Goal: Book appointment/travel/reservation

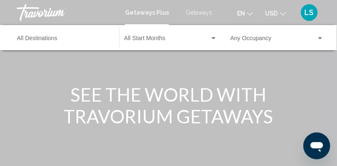
click at [42, 36] on div "Destination All Destinations" at bounding box center [64, 37] width 94 height 23
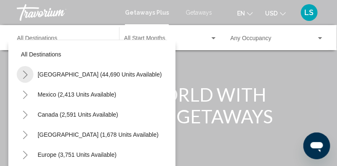
click at [25, 74] on icon "Toggle United States (44,690 units available)" at bounding box center [25, 75] width 6 height 8
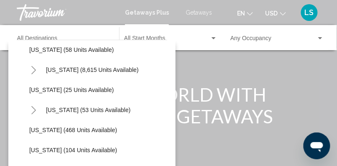
scroll to position [128, 0]
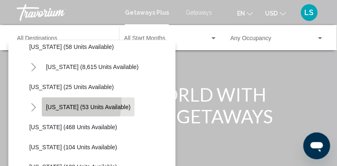
click at [64, 102] on button "[US_STATE] (53 units available)" at bounding box center [88, 106] width 93 height 19
type input "**********"
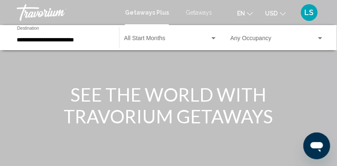
click at [152, 35] on div "Start Month All Start Months" at bounding box center [170, 37] width 93 height 23
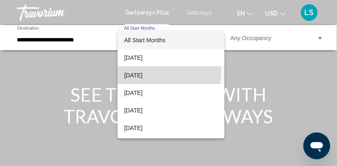
click at [149, 72] on span "[DATE]" at bounding box center [171, 75] width 94 height 18
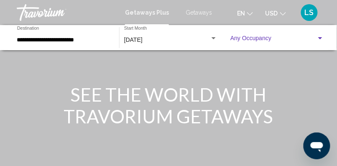
click at [255, 38] on span "Search widget" at bounding box center [273, 40] width 86 height 7
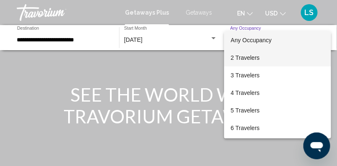
click at [264, 58] on span "2 Travelers" at bounding box center [278, 58] width 94 height 18
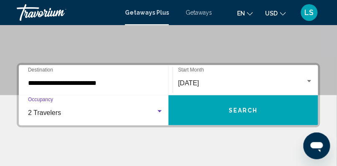
scroll to position [155, 0]
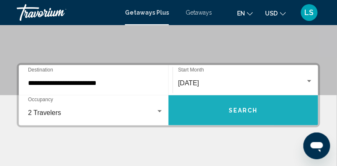
click at [283, 113] on button "Search" at bounding box center [243, 110] width 150 height 30
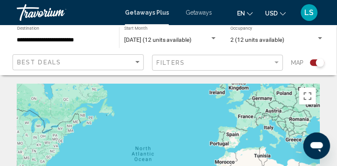
click at [195, 13] on span "Getaways" at bounding box center [199, 12] width 26 height 7
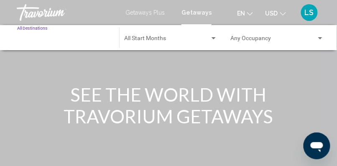
click at [50, 41] on input "Destination All Destinations" at bounding box center [64, 40] width 94 height 7
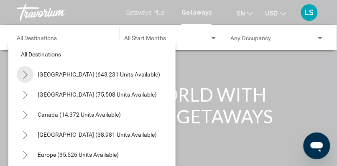
click at [25, 76] on icon "Toggle United States (643,231 units available)" at bounding box center [25, 75] width 6 height 8
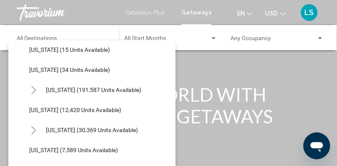
scroll to position [125, 0]
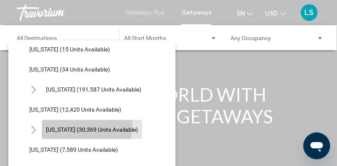
click at [77, 126] on span "[US_STATE] (30,369 units available)" at bounding box center [92, 129] width 92 height 7
type input "**********"
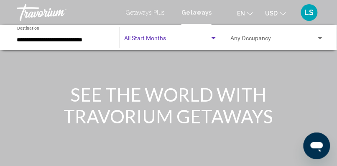
click at [148, 41] on span "Search widget" at bounding box center [167, 40] width 86 height 7
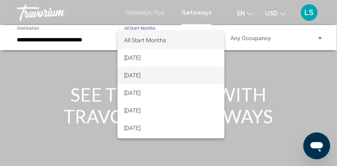
click at [158, 69] on span "[DATE]" at bounding box center [171, 75] width 94 height 18
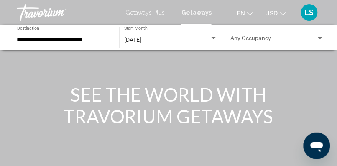
click at [239, 35] on div "Occupancy Any Occupancy" at bounding box center [277, 37] width 94 height 23
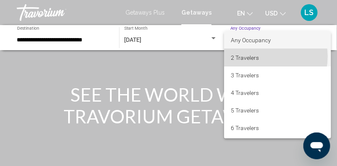
click at [261, 56] on span "2 Travelers" at bounding box center [278, 58] width 94 height 18
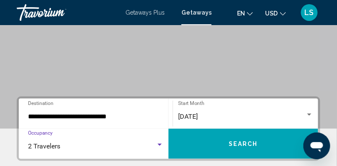
scroll to position [125, 0]
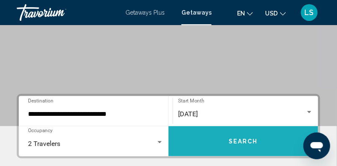
click at [269, 136] on button "Search" at bounding box center [243, 141] width 150 height 30
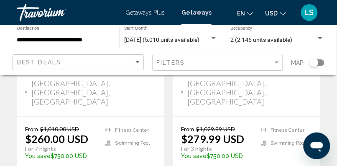
scroll to position [557, 0]
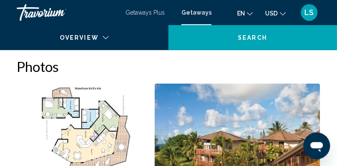
scroll to position [140, 0]
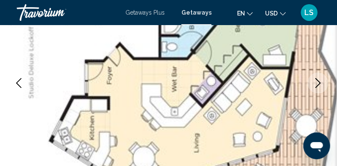
click at [318, 81] on icon "Next image" at bounding box center [318, 83] width 10 height 10
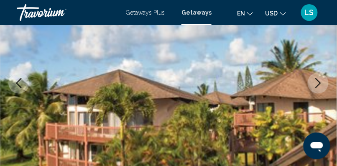
click at [318, 81] on icon "Next image" at bounding box center [318, 83] width 10 height 10
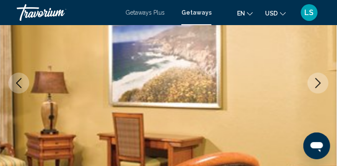
click at [318, 81] on icon "Next image" at bounding box center [318, 83] width 10 height 10
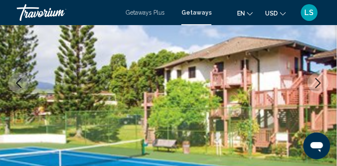
click at [318, 81] on icon "Next image" at bounding box center [318, 83] width 10 height 10
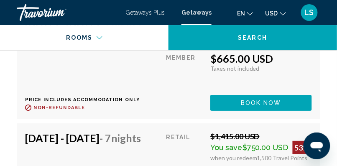
scroll to position [2990, 0]
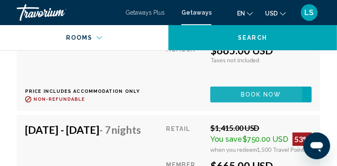
click at [244, 102] on button "Book now" at bounding box center [261, 93] width 102 height 15
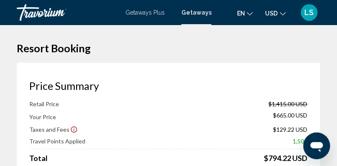
scroll to position [140, 0]
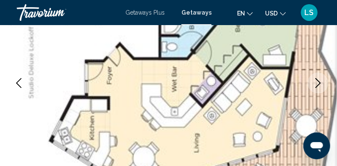
click at [320, 82] on icon "Next image" at bounding box center [318, 83] width 10 height 10
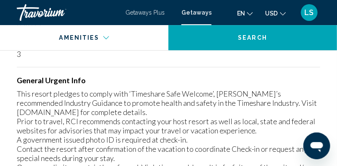
scroll to position [1406, 0]
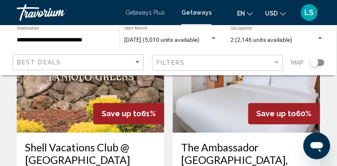
scroll to position [1723, 0]
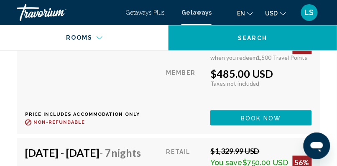
scroll to position [2287, 0]
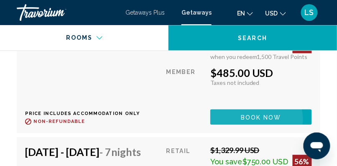
click at [258, 120] on span "Book now" at bounding box center [261, 117] width 41 height 7
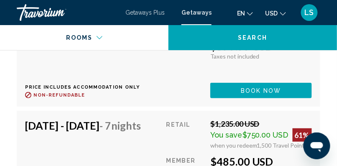
scroll to position [2544, 0]
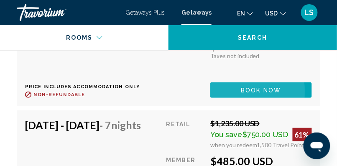
click at [267, 94] on span "Book now" at bounding box center [261, 90] width 41 height 7
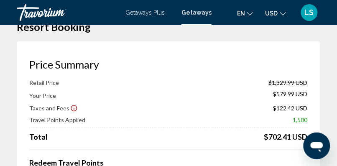
scroll to position [21, 0]
